Goal: Task Accomplishment & Management: Use online tool/utility

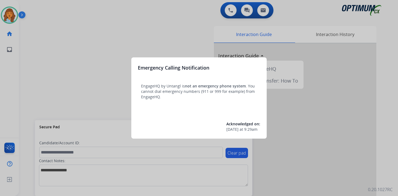
click at [35, 35] on div at bounding box center [199, 98] width 398 height 196
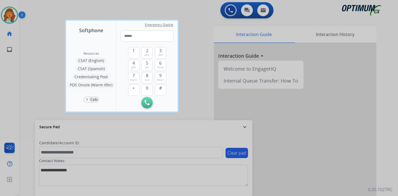
click at [32, 33] on div at bounding box center [199, 98] width 398 height 196
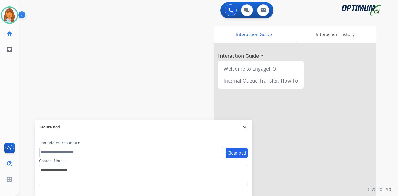
click at [24, 14] on img at bounding box center [22, 16] width 9 height 10
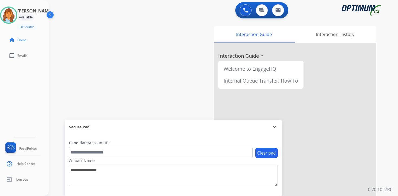
click at [383, 99] on div "Interaction Guide Interaction History Interaction Guide arrow_drop_up Welcome t…" at bounding box center [287, 135] width 196 height 222
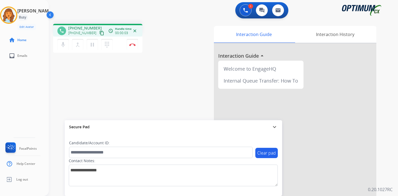
click at [99, 36] on button "content_copy" at bounding box center [102, 33] width 6 height 6
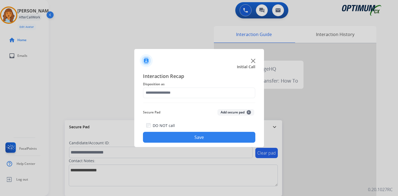
click at [242, 112] on button "Add secure pad +" at bounding box center [235, 112] width 37 height 6
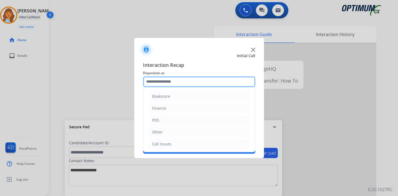
click at [186, 81] on input "text" at bounding box center [199, 81] width 112 height 11
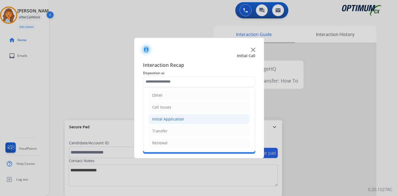
click at [163, 121] on div "Initial Application" at bounding box center [168, 118] width 32 height 5
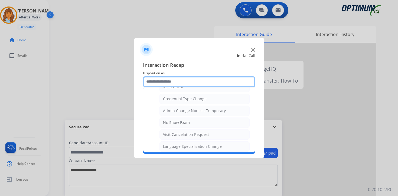
scroll to position [308, 0]
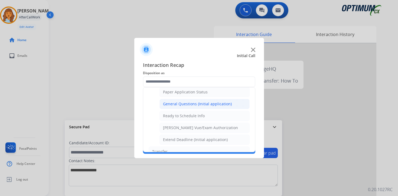
click at [168, 107] on li "General Questions (Initial application)" at bounding box center [204, 104] width 90 height 10
type input "**********"
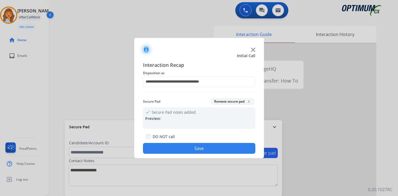
click at [166, 147] on button "Save" at bounding box center [199, 148] width 112 height 11
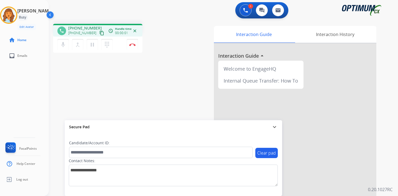
click at [99, 34] on mat-icon "content_copy" at bounding box center [101, 33] width 5 height 5
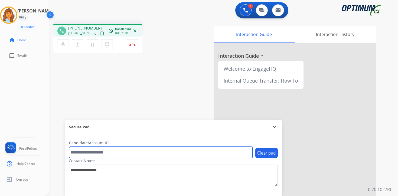
click at [101, 153] on input "text" at bounding box center [161, 152] width 184 height 11
type input "*******"
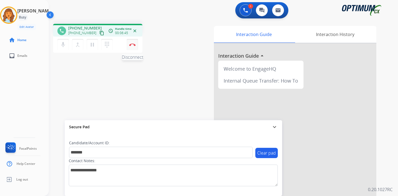
click at [134, 44] on img at bounding box center [132, 44] width 6 height 3
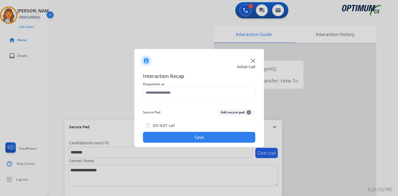
click at [250, 112] on button "Add secure pad +" at bounding box center [235, 112] width 37 height 6
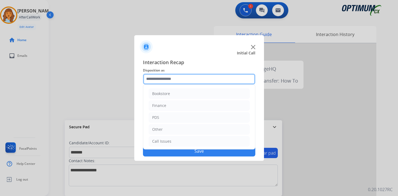
click at [208, 79] on input "text" at bounding box center [199, 79] width 112 height 11
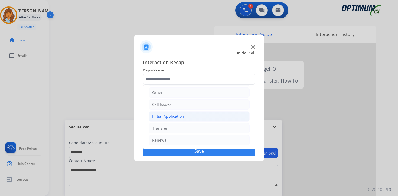
click at [176, 115] on div "Initial Application" at bounding box center [168, 116] width 32 height 5
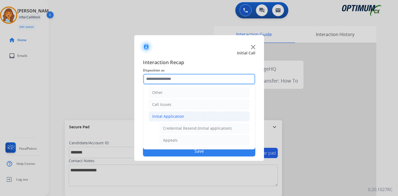
scroll to position [127, 0]
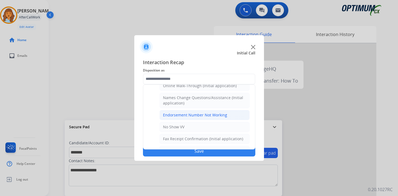
click at [204, 113] on div "Endorsement Number Not Working" at bounding box center [195, 114] width 64 height 5
type input "**********"
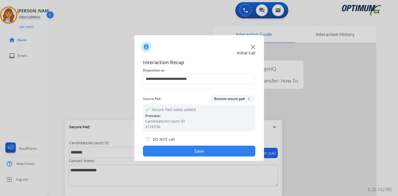
click at [194, 150] on button "Save" at bounding box center [199, 151] width 112 height 11
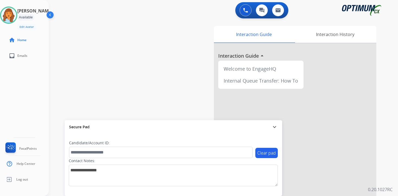
click at [388, 172] on div "0 Voice Interactions 0 Chat Interactions 0 Email Interactions swap_horiz Break …" at bounding box center [223, 98] width 349 height 196
click at [384, 150] on div "Interaction Guide Interaction History Interaction Guide arrow_drop_up Welcome t…" at bounding box center [287, 135] width 196 height 222
click at [385, 172] on div "0 Voice Interactions 0 Chat Interactions 0 Email Interactions swap_horiz Break …" at bounding box center [223, 98] width 349 height 196
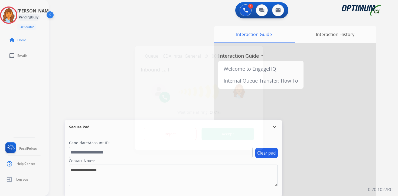
click at [239, 131] on button "Accept" at bounding box center [228, 134] width 53 height 12
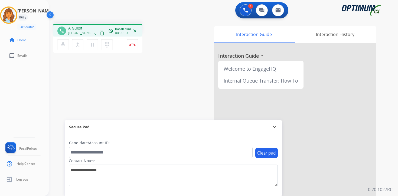
click at [99, 32] on mat-icon "content_copy" at bounding box center [101, 33] width 5 height 5
click at [135, 45] on img at bounding box center [132, 44] width 6 height 3
click at [131, 46] on button "Disconnect" at bounding box center [132, 44] width 11 height 11
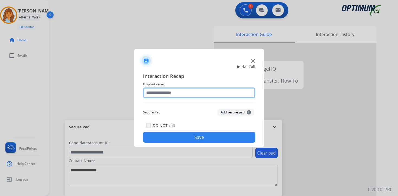
click at [185, 87] on input "text" at bounding box center [199, 92] width 112 height 11
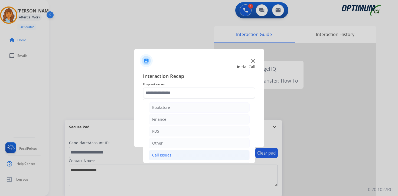
click at [163, 153] on div "Call Issues" at bounding box center [161, 154] width 19 height 5
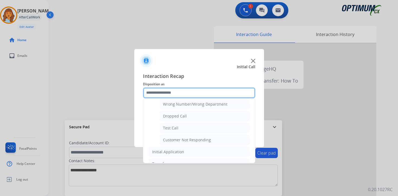
scroll to position [77, 0]
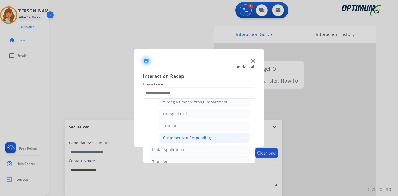
click at [195, 137] on div "Customer Not Responding" at bounding box center [187, 137] width 48 height 5
type input "**********"
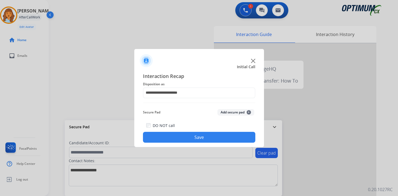
click at [200, 140] on button "Save" at bounding box center [199, 137] width 112 height 11
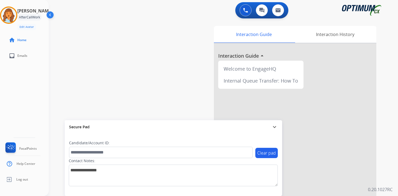
click at [376, 161] on div "Interaction Guide Interaction History Interaction Guide arrow_drop_up Welcome t…" at bounding box center [287, 135] width 196 height 222
click at [9, 14] on img at bounding box center [8, 15] width 15 height 15
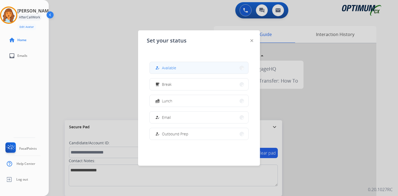
click at [185, 67] on button "how_to_reg Available" at bounding box center [199, 68] width 99 height 12
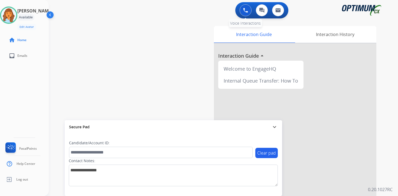
click at [241, 10] on button at bounding box center [246, 10] width 12 height 12
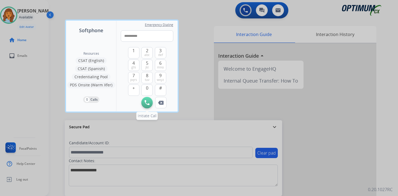
type input "**********"
click at [150, 106] on button "Initiate Call" at bounding box center [146, 102] width 11 height 11
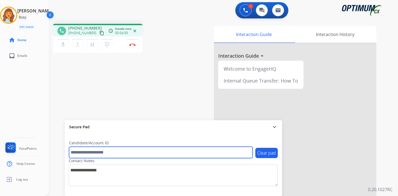
click at [121, 149] on input "text" at bounding box center [161, 152] width 184 height 11
type input "*******"
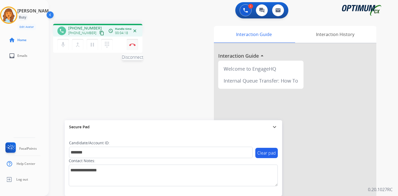
click at [133, 45] on img at bounding box center [132, 44] width 6 height 3
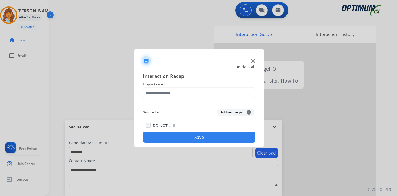
click at [248, 112] on span "+" at bounding box center [249, 112] width 4 height 4
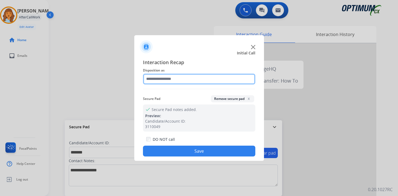
click at [150, 79] on input "text" at bounding box center [199, 79] width 112 height 11
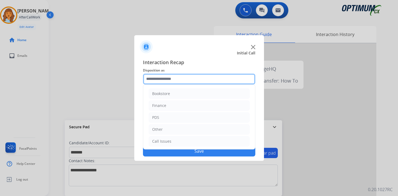
scroll to position [37, 0]
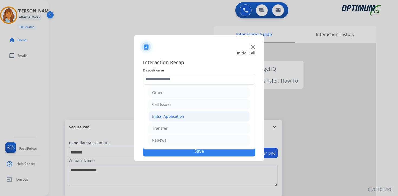
click at [163, 118] on div "Initial Application" at bounding box center [168, 116] width 32 height 5
click at [168, 128] on div "Credential Resend (Initial application)" at bounding box center [197, 128] width 69 height 5
type input "**********"
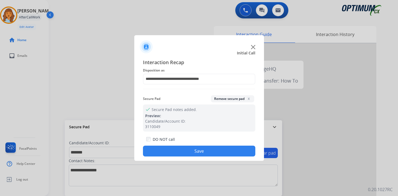
click at [168, 151] on button "Save" at bounding box center [199, 151] width 112 height 11
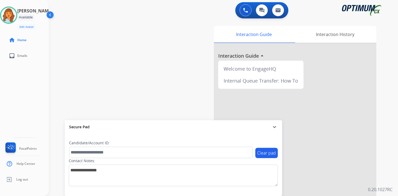
click at [380, 159] on div "Interaction Guide Interaction History Interaction Guide arrow_drop_up Welcome t…" at bounding box center [287, 135] width 196 height 222
click at [387, 154] on div "0 Voice Interactions 0 Chat Interactions 0 Email Interactions swap_horiz Break …" at bounding box center [223, 98] width 349 height 196
click at [15, 14] on img at bounding box center [8, 15] width 15 height 15
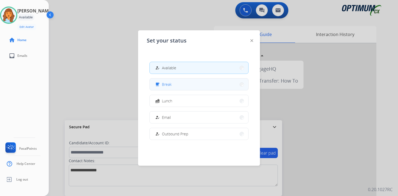
click at [166, 87] on div "free_breakfast Break" at bounding box center [163, 84] width 18 height 6
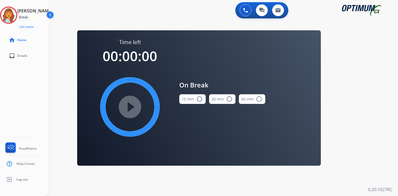
click at [354, 126] on div "0 Voice Interactions 0 Chat Interactions 0 Email Interactions swap_horiz Break …" at bounding box center [223, 98] width 349 height 196
click at [14, 15] on img at bounding box center [8, 15] width 15 height 15
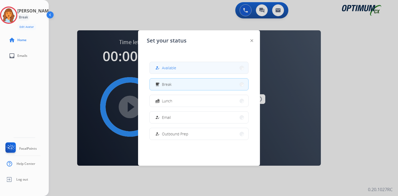
click at [196, 63] on button "how_to_reg Available" at bounding box center [199, 68] width 99 height 12
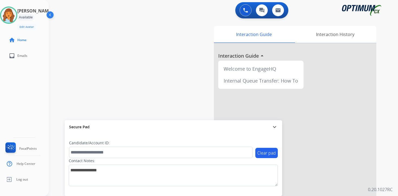
click at [387, 156] on div "0 Voice Interactions 0 Chat Interactions 0 Email Interactions swap_horiz Break …" at bounding box center [223, 98] width 349 height 196
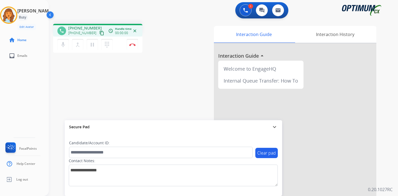
click at [99, 32] on mat-icon "content_copy" at bounding box center [101, 33] width 5 height 5
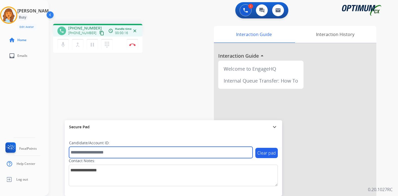
click at [83, 150] on input "text" at bounding box center [161, 152] width 184 height 11
type input "*******"
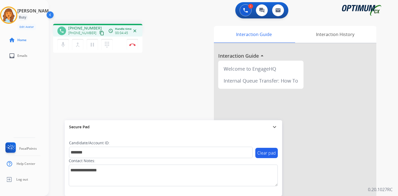
click at [386, 184] on div "1 Voice Interactions 0 Chat Interactions 0 Email Interactions phone [PHONE_NUMB…" at bounding box center [223, 98] width 349 height 196
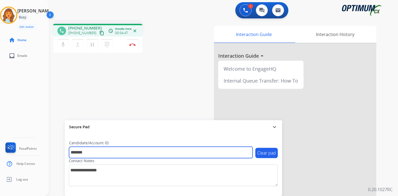
click at [124, 154] on input "*******" at bounding box center [161, 152] width 184 height 11
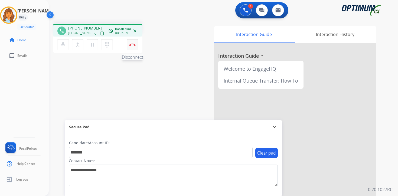
click at [134, 45] on img at bounding box center [132, 44] width 6 height 3
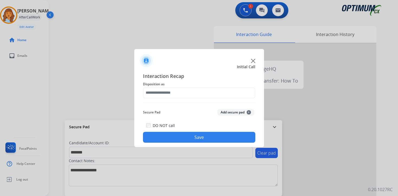
click at [245, 111] on button "Add secure pad +" at bounding box center [235, 112] width 37 height 6
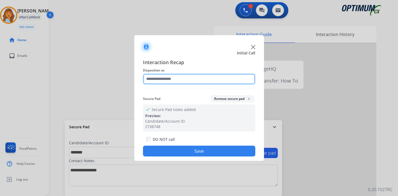
click at [168, 80] on input "text" at bounding box center [199, 79] width 112 height 11
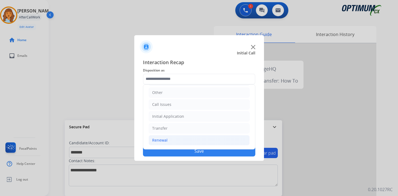
click at [166, 140] on div "Renewal" at bounding box center [159, 140] width 15 height 5
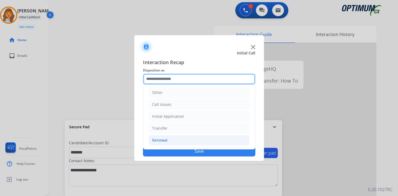
scroll to position [127, 0]
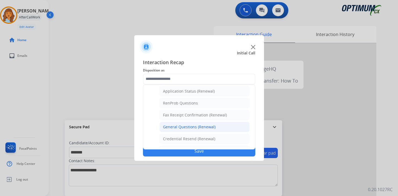
click at [169, 128] on div "General Questions (Renewal)" at bounding box center [189, 126] width 53 height 5
type input "**********"
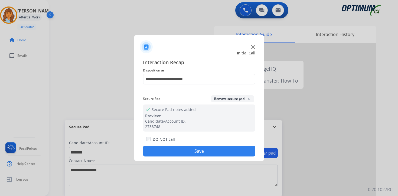
click at [177, 152] on button "Save" at bounding box center [199, 151] width 112 height 11
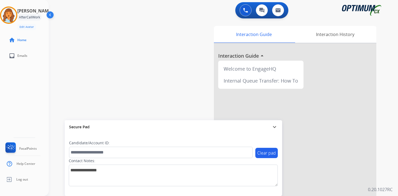
click at [395, 139] on div "0 Voice Interactions 0 Chat Interactions 0 Email Interactions swap_horiz Break …" at bounding box center [223, 98] width 349 height 196
click at [391, 153] on div at bounding box center [199, 98] width 398 height 196
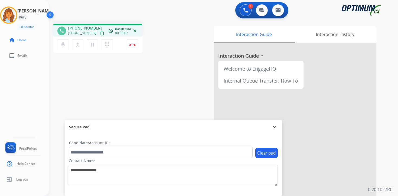
click at [99, 34] on mat-icon "content_copy" at bounding box center [101, 33] width 5 height 5
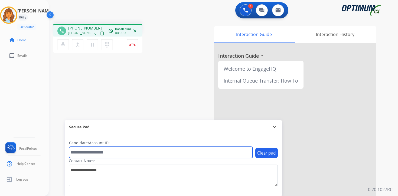
click at [78, 154] on input "text" at bounding box center [161, 152] width 184 height 11
type input "*******"
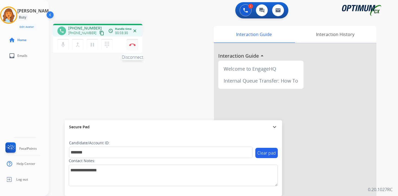
click at [132, 45] on img at bounding box center [132, 44] width 6 height 3
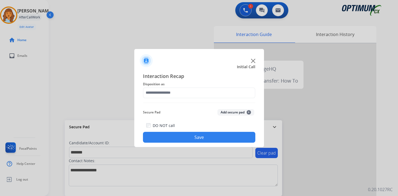
click at [244, 111] on button "Add secure pad +" at bounding box center [235, 112] width 37 height 6
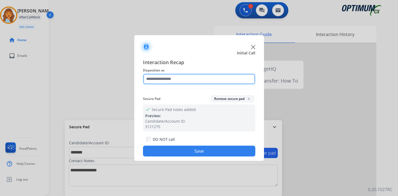
click at [175, 74] on input "text" at bounding box center [199, 79] width 112 height 11
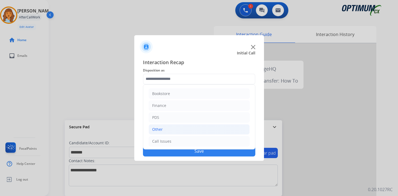
click at [161, 128] on div "Other" at bounding box center [157, 129] width 11 height 5
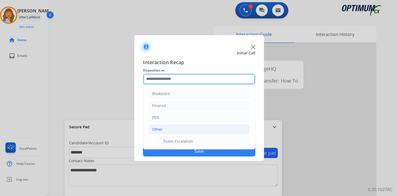
scroll to position [90, 0]
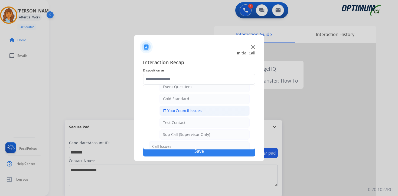
click at [170, 111] on div "IT YourCouncil Issues" at bounding box center [182, 110] width 39 height 5
type input "**********"
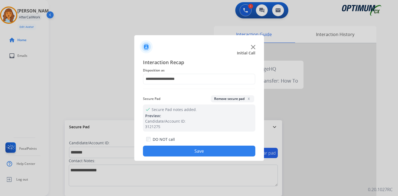
click at [173, 147] on button "Save" at bounding box center [199, 151] width 112 height 11
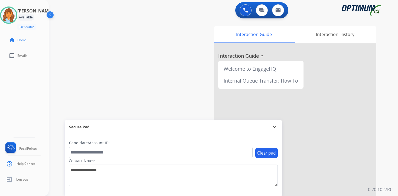
click at [395, 122] on div "0 Voice Interactions 0 Chat Interactions 0 Email Interactions swap_horiz Break …" at bounding box center [223, 98] width 349 height 196
click at [384, 136] on div at bounding box center [199, 98] width 398 height 196
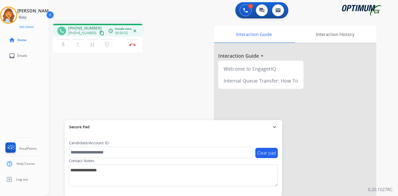
click at [99, 33] on mat-icon "content_copy" at bounding box center [101, 33] width 5 height 5
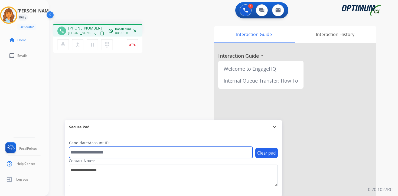
click at [77, 152] on input "text" at bounding box center [161, 152] width 184 height 11
type input "*******"
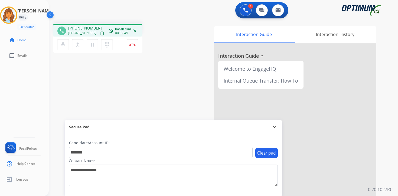
click at [388, 122] on div "1 Voice Interactions 0 Chat Interactions 0 Email Interactions phone [PHONE_NUMB…" at bounding box center [223, 98] width 349 height 196
click at [134, 41] on button "Disconnect" at bounding box center [132, 44] width 11 height 11
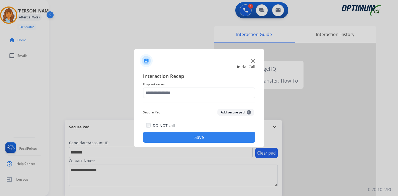
click at [239, 110] on button "Add secure pad +" at bounding box center [235, 112] width 37 height 6
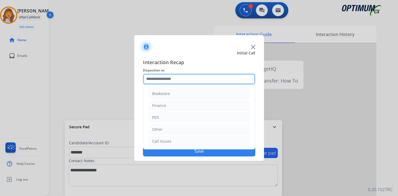
click at [183, 79] on input "text" at bounding box center [199, 79] width 112 height 11
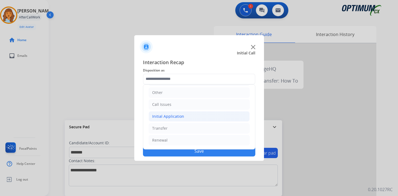
click at [162, 114] on div "Initial Application" at bounding box center [168, 116] width 32 height 5
click at [168, 129] on div "Credential Resend (Initial application)" at bounding box center [197, 128] width 69 height 5
type input "**********"
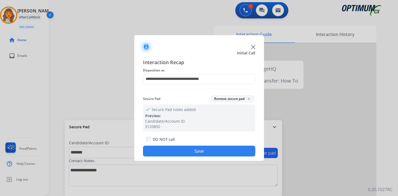
click at [163, 156] on button "Save" at bounding box center [199, 151] width 112 height 11
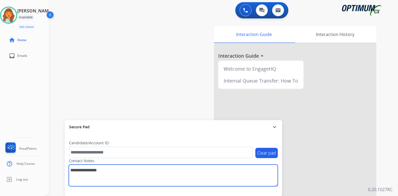
click at [263, 184] on textarea at bounding box center [173, 176] width 209 height 22
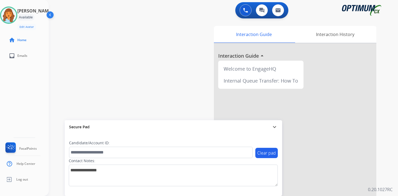
click at [385, 155] on div "0 Voice Interactions 0 Chat Interactions 0 Email Interactions swap_horiz Break …" at bounding box center [223, 98] width 349 height 196
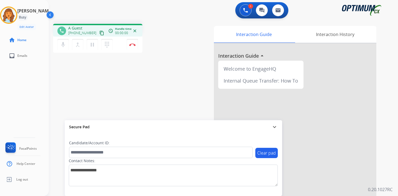
click at [386, 157] on div "1 Voice Interactions 0 Chat Interactions 0 Email Interactions phone A Guest [PH…" at bounding box center [223, 98] width 349 height 196
click at [99, 34] on mat-icon "content_copy" at bounding box center [101, 33] width 5 height 5
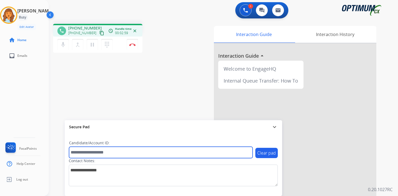
click at [109, 151] on input "text" at bounding box center [161, 152] width 184 height 11
type input "****"
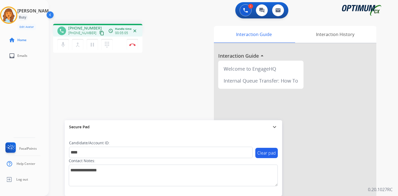
click at [388, 153] on div "1 Voice Interactions 0 Chat Interactions 0 Email Interactions phone [PHONE_NUMB…" at bounding box center [223, 98] width 349 height 196
click at [134, 47] on button "Disconnect" at bounding box center [132, 44] width 11 height 11
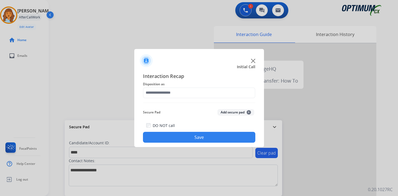
click at [243, 112] on button "Add secure pad +" at bounding box center [235, 112] width 37 height 6
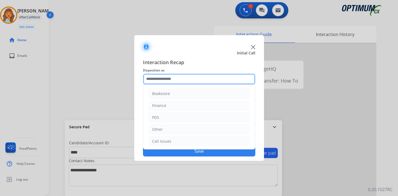
click at [165, 75] on input "text" at bounding box center [199, 79] width 112 height 11
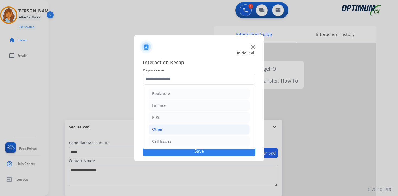
click at [159, 126] on li "Other" at bounding box center [199, 129] width 101 height 10
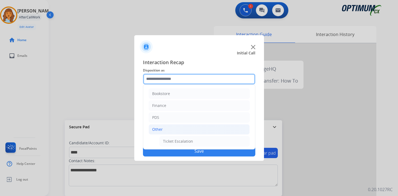
scroll to position [90, 0]
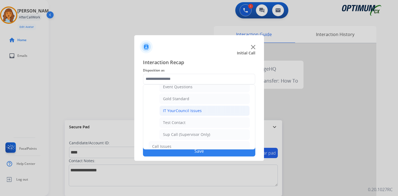
click at [170, 113] on div "IT YourCouncil Issues" at bounding box center [182, 110] width 39 height 5
type input "**********"
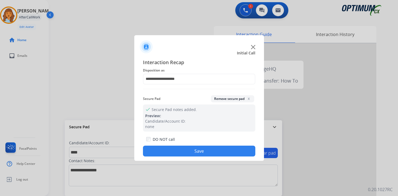
click at [173, 152] on button "Save" at bounding box center [199, 151] width 112 height 11
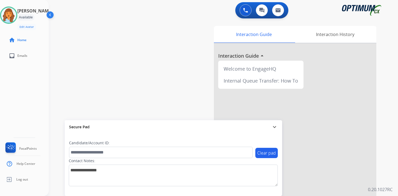
click at [388, 135] on div "0 Voice Interactions 0 Chat Interactions 0 Email Interactions swap_horiz Break …" at bounding box center [223, 98] width 349 height 196
click at [381, 125] on div "Interaction Guide Interaction History Interaction Guide arrow_drop_up Welcome t…" at bounding box center [287, 135] width 196 height 222
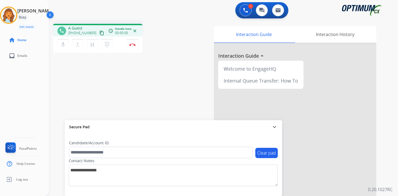
click at [99, 34] on mat-icon "content_copy" at bounding box center [101, 33] width 5 height 5
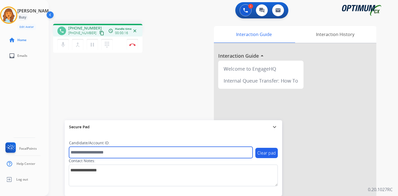
click at [98, 151] on input "text" at bounding box center [161, 152] width 184 height 11
type input "*******"
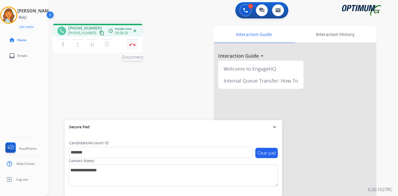
click at [131, 47] on button "Disconnect" at bounding box center [132, 44] width 11 height 11
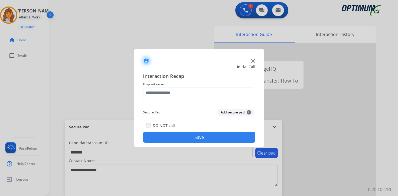
click at [245, 114] on button "Add secure pad +" at bounding box center [235, 112] width 37 height 6
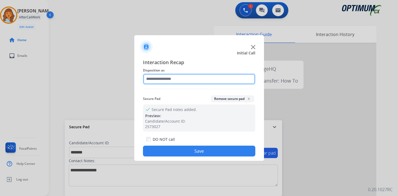
click at [171, 80] on input "text" at bounding box center [199, 79] width 112 height 11
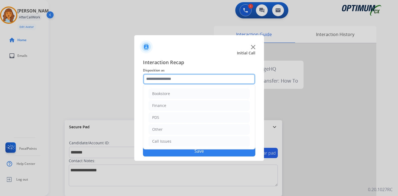
scroll to position [37, 0]
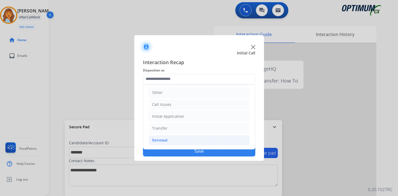
click at [168, 140] on li "Renewal" at bounding box center [199, 140] width 101 height 10
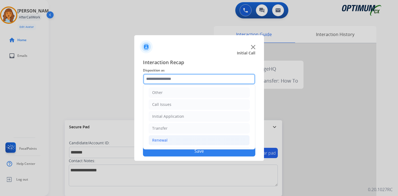
scroll to position [127, 0]
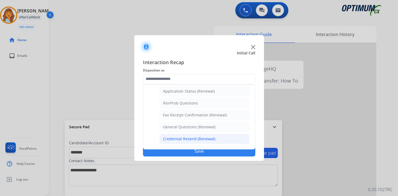
click at [176, 139] on div "Credential Resend (Renewal)" at bounding box center [189, 138] width 52 height 5
type input "**********"
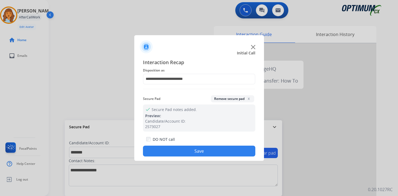
click at [171, 152] on button "Save" at bounding box center [199, 151] width 112 height 11
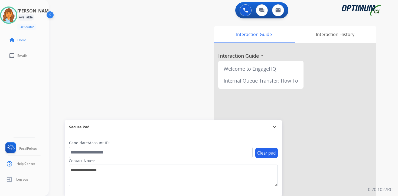
click at [387, 122] on div "0 Voice Interactions 0 Chat Interactions 0 Email Interactions swap_horiz Break …" at bounding box center [223, 98] width 349 height 196
click at [15, 9] on img at bounding box center [8, 15] width 15 height 15
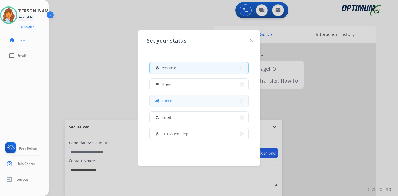
click at [169, 100] on span "Lunch" at bounding box center [167, 101] width 10 height 6
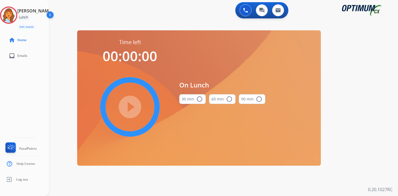
drag, startPoint x: 378, startPoint y: 84, endPoint x: 397, endPoint y: 93, distance: 20.6
click at [378, 84] on div "0 Voice Interactions 0 Chat Interactions 0 Email Interactions swap_horiz Break …" at bounding box center [223, 98] width 349 height 196
click at [9, 15] on img at bounding box center [8, 15] width 15 height 15
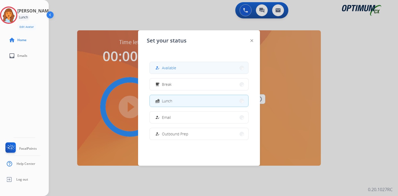
click at [161, 69] on div "how_to_reg" at bounding box center [158, 68] width 8 height 6
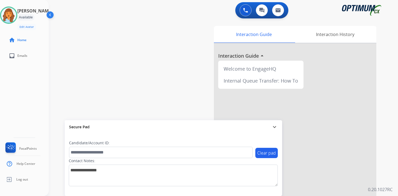
click at [388, 172] on div "0 Voice Interactions 0 Chat Interactions 0 Email Interactions swap_horiz Break …" at bounding box center [223, 98] width 349 height 196
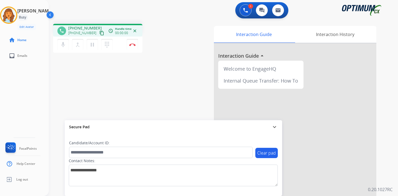
click at [99, 35] on mat-icon "content_copy" at bounding box center [101, 33] width 5 height 5
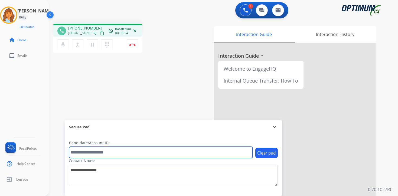
click at [114, 150] on input "text" at bounding box center [161, 152] width 184 height 11
type input "*"
type input "*******"
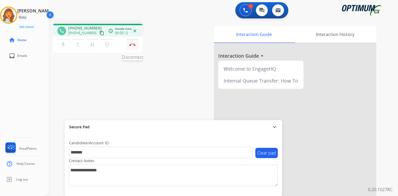
click at [133, 46] on button "Disconnect" at bounding box center [132, 44] width 11 height 11
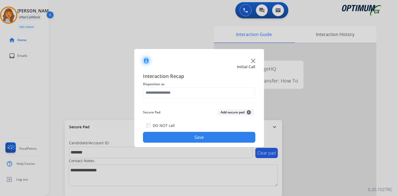
click at [249, 112] on span "+" at bounding box center [249, 112] width 4 height 4
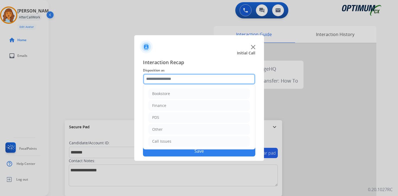
click at [180, 78] on input "text" at bounding box center [199, 79] width 112 height 11
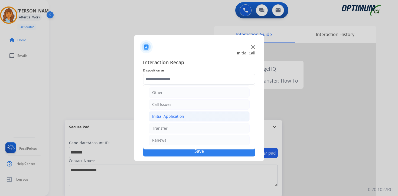
click at [171, 115] on div "Initial Application" at bounding box center [168, 116] width 32 height 5
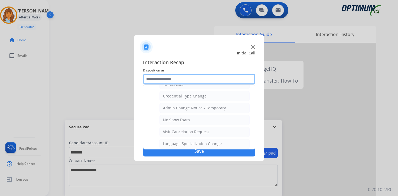
scroll to position [308, 0]
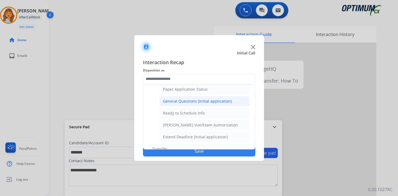
click at [173, 99] on div "General Questions (Initial application)" at bounding box center [197, 101] width 69 height 5
type input "**********"
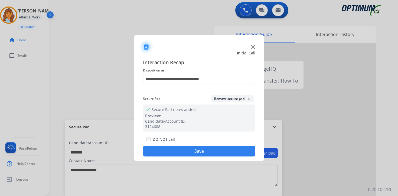
click at [183, 149] on button "Save" at bounding box center [199, 151] width 112 height 11
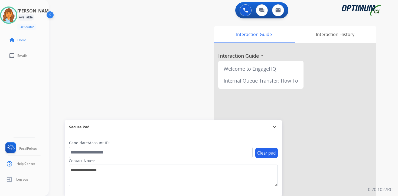
click at [387, 146] on div "0 Voice Interactions 0 Chat Interactions 0 Email Interactions swap_horiz Break …" at bounding box center [223, 98] width 349 height 196
click at [385, 139] on div "0 Voice Interactions 0 Chat Interactions 0 Email Interactions swap_horiz Break …" at bounding box center [223, 98] width 349 height 196
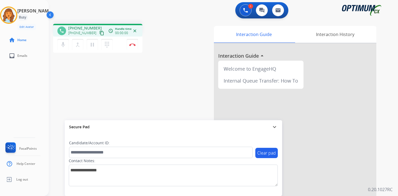
click at [99, 33] on mat-icon "content_copy" at bounding box center [101, 33] width 5 height 5
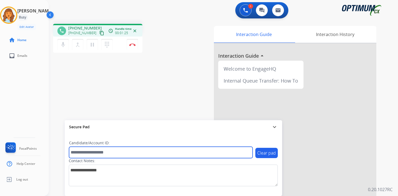
click at [77, 152] on input "text" at bounding box center [161, 152] width 184 height 11
click at [96, 152] on input "****" at bounding box center [161, 152] width 184 height 11
drag, startPoint x: 96, startPoint y: 152, endPoint x: 62, endPoint y: 152, distance: 33.6
click at [62, 152] on div "phone [PHONE_NUMBER] [PHONE_NUMBER] content_copy access_time Call metrics Queue…" at bounding box center [217, 132] width 336 height 226
type input "*******"
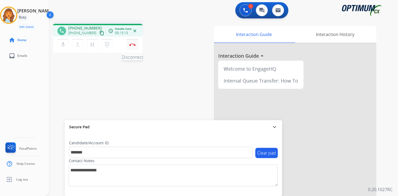
click at [134, 47] on button "Disconnect" at bounding box center [132, 44] width 11 height 11
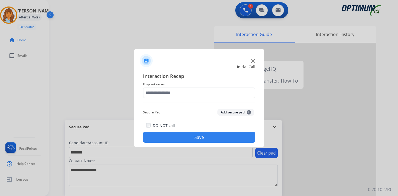
click at [246, 112] on button "Add secure pad +" at bounding box center [235, 112] width 37 height 6
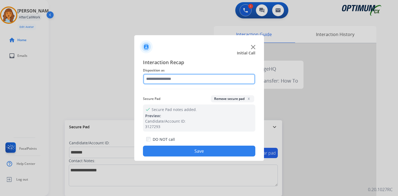
click at [162, 78] on input "text" at bounding box center [199, 79] width 112 height 11
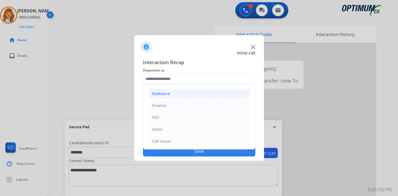
click at [164, 93] on div "Bookstore" at bounding box center [161, 93] width 18 height 5
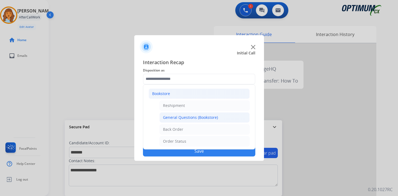
click at [175, 117] on div "General Questions (Bookstore)" at bounding box center [190, 117] width 55 height 5
type input "**********"
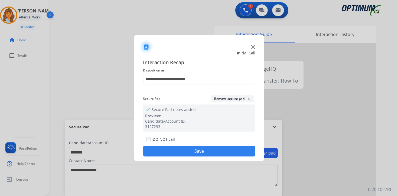
click at [175, 148] on button "Save" at bounding box center [199, 151] width 112 height 11
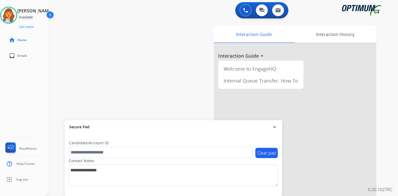
click at [387, 175] on div "0 Voice Interactions 0 Chat Interactions 0 Email Interactions swap_horiz Break …" at bounding box center [223, 98] width 349 height 196
click at [381, 152] on div "Interaction Guide Interaction History Interaction Guide arrow_drop_up Welcome t…" at bounding box center [287, 135] width 196 height 222
click at [382, 160] on div "Interaction Guide Interaction History Interaction Guide arrow_drop_up Welcome t…" at bounding box center [287, 135] width 196 height 222
click at [387, 148] on div "0 Voice Interactions 0 Chat Interactions 0 Email Interactions swap_horiz Break …" at bounding box center [223, 98] width 349 height 196
click at [11, 12] on img at bounding box center [8, 15] width 15 height 15
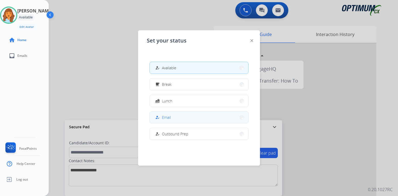
click at [171, 113] on button "how_to_reg Email" at bounding box center [199, 118] width 99 height 12
